Goal: Transaction & Acquisition: Obtain resource

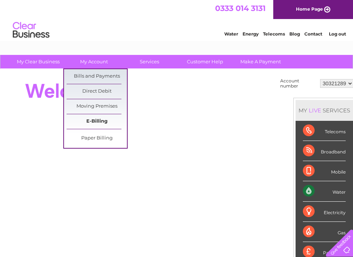
click at [99, 123] on link "E-Billing" at bounding box center [97, 121] width 60 height 15
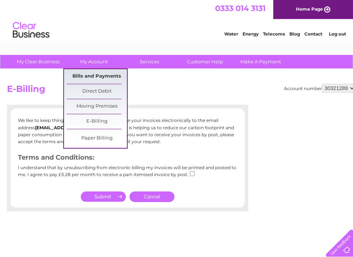
click at [96, 78] on link "Bills and Payments" at bounding box center [97, 76] width 60 height 15
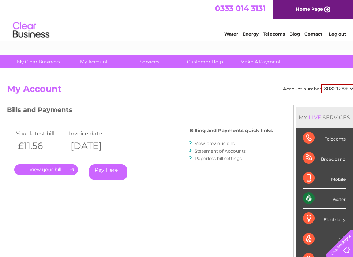
click at [58, 169] on link "." at bounding box center [46, 169] width 64 height 11
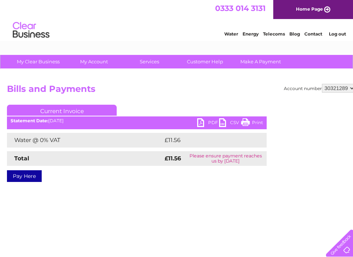
click at [205, 124] on link "PDF" at bounding box center [208, 123] width 22 height 11
